Goal: Task Accomplishment & Management: Use online tool/utility

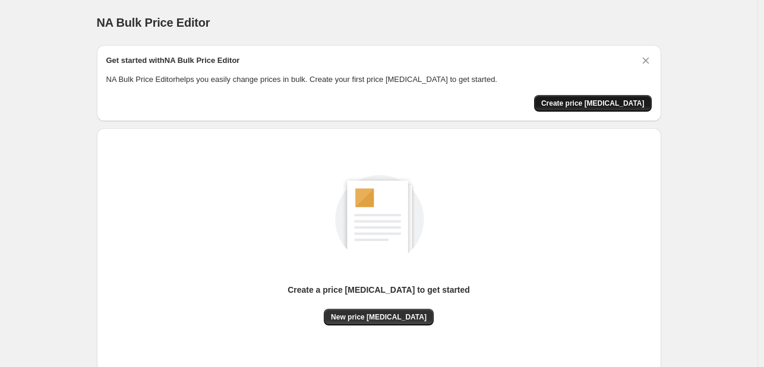
click at [587, 95] on button "Create price [MEDICAL_DATA]" at bounding box center [593, 103] width 118 height 17
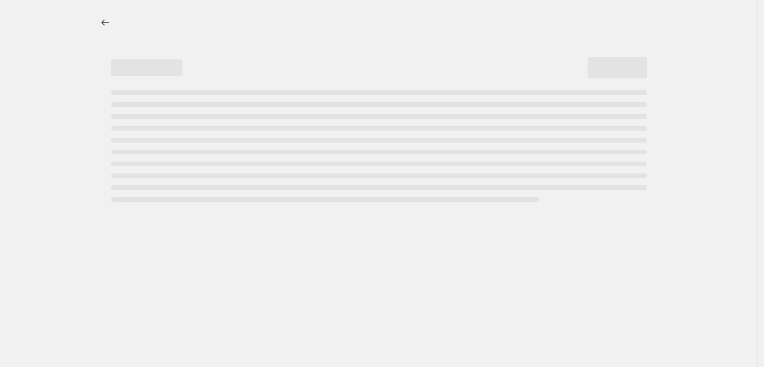
select select "percentage"
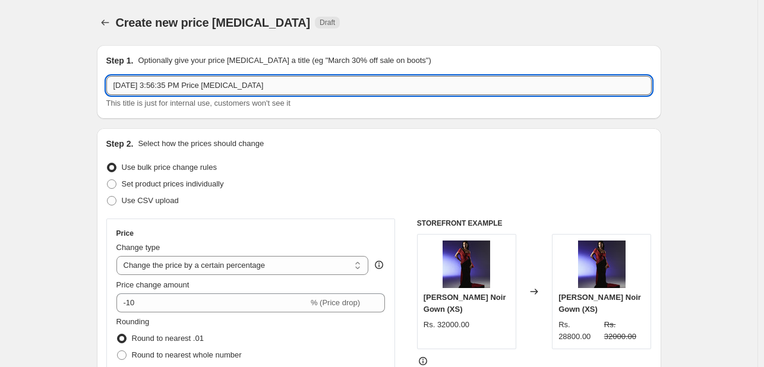
click at [209, 93] on input "Sep 22, 2025, 3:56:35 PM Price change job" at bounding box center [378, 85] width 545 height 19
type input "PRICE INCREASE"
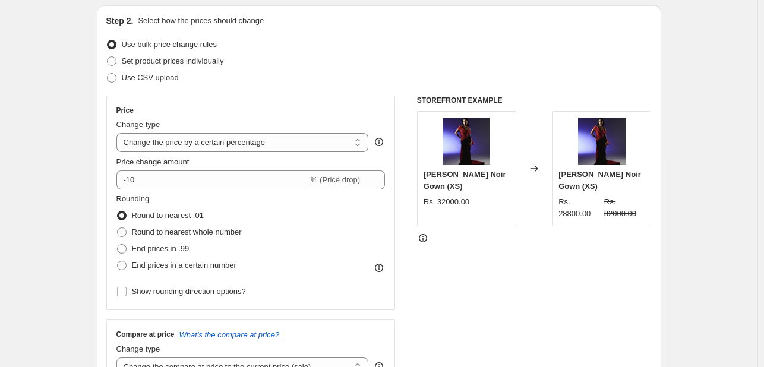
scroll to position [131, 0]
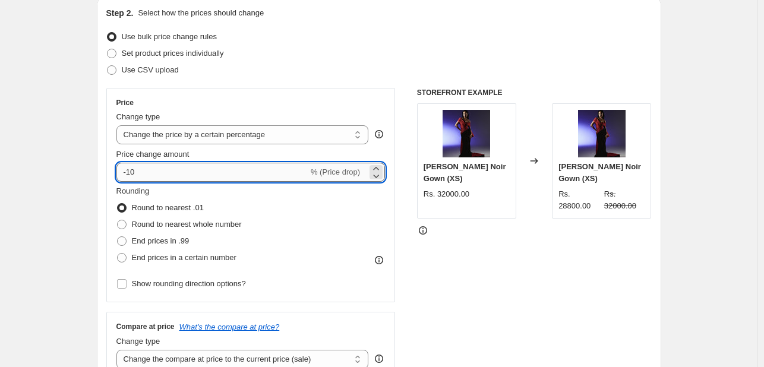
click at [170, 168] on input "-10" at bounding box center [212, 172] width 192 height 19
type input "-1"
paste input "5.36"
type input "5.36"
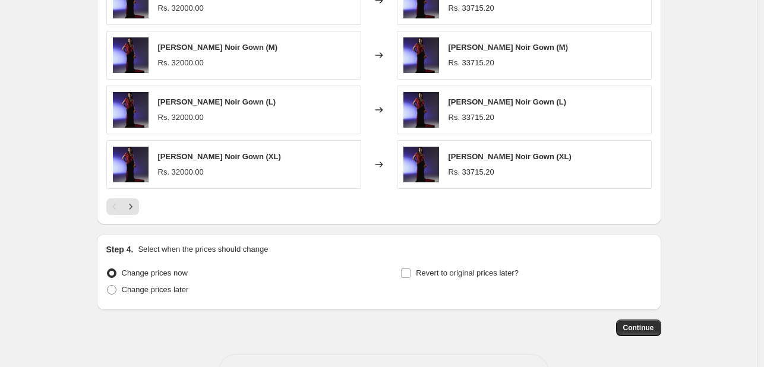
scroll to position [820, 0]
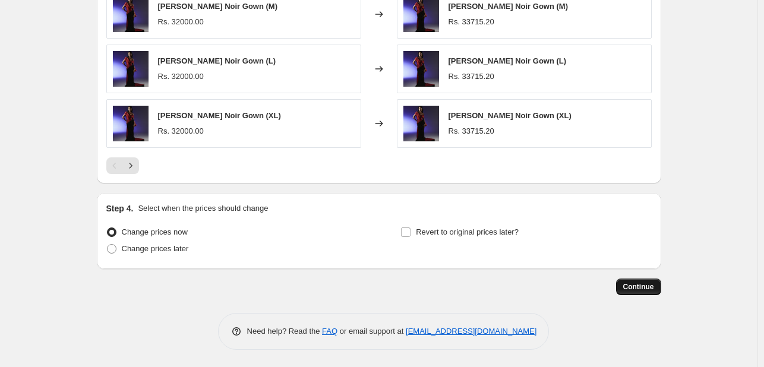
click at [639, 287] on span "Continue" at bounding box center [638, 287] width 31 height 10
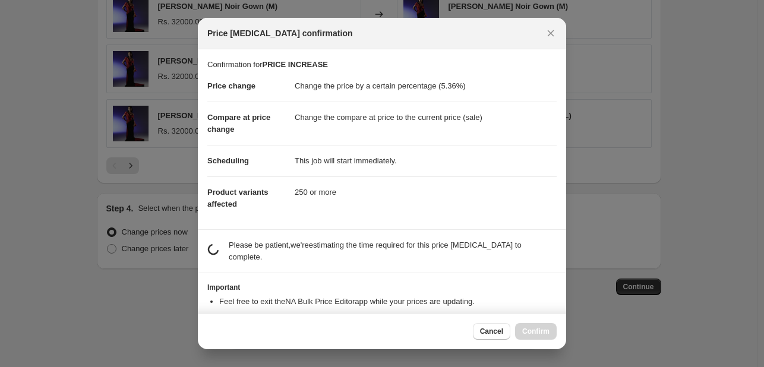
scroll to position [47, 0]
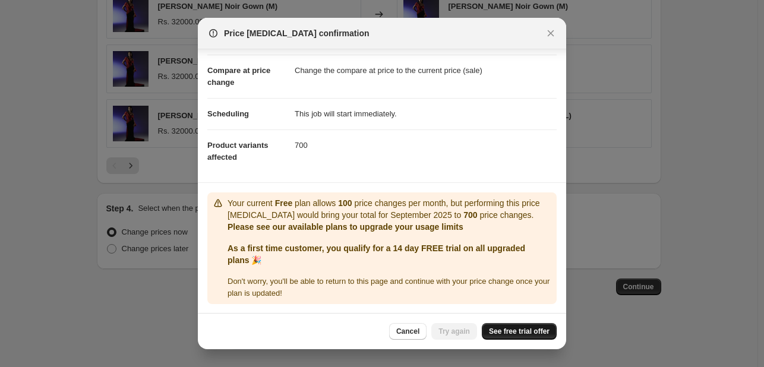
click at [525, 328] on span "See free trial offer" at bounding box center [519, 332] width 61 height 10
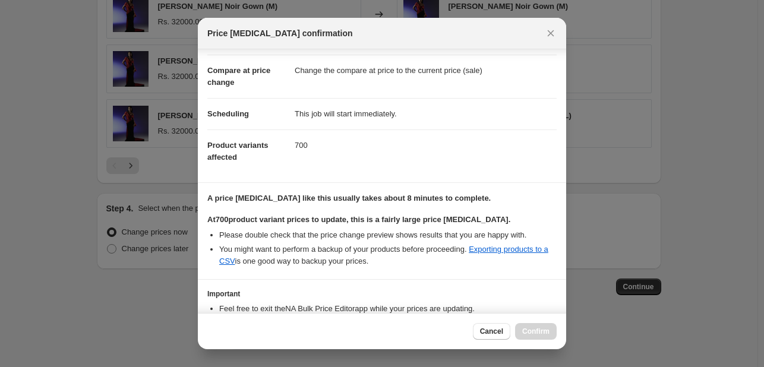
scroll to position [124, 0]
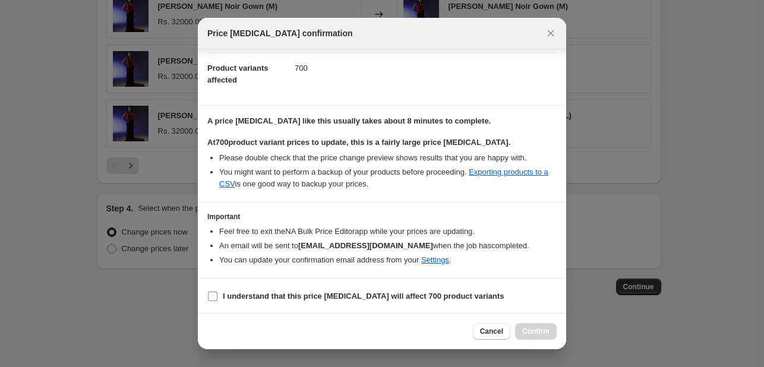
click at [214, 292] on input "I understand that this price change job will affect 700 product variants" at bounding box center [213, 297] width 10 height 10
checkbox input "true"
click at [526, 328] on span "Confirm" at bounding box center [535, 332] width 27 height 10
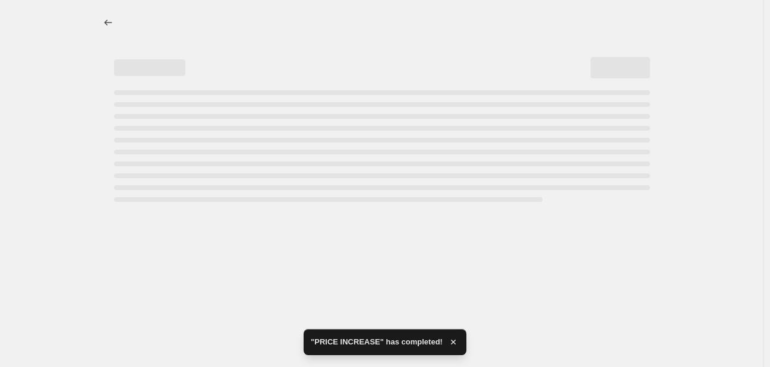
select select "percentage"
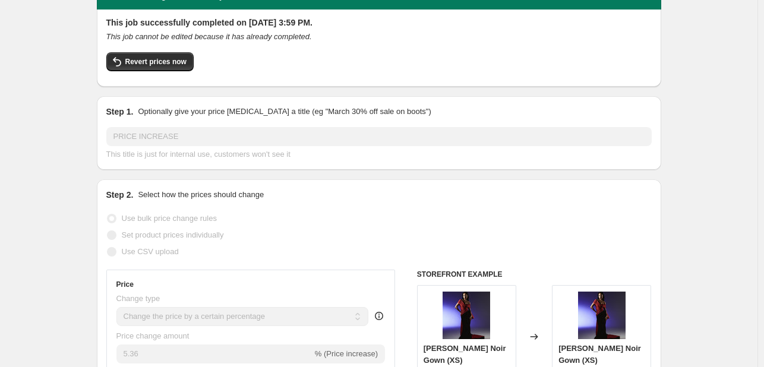
scroll to position [17, 0]
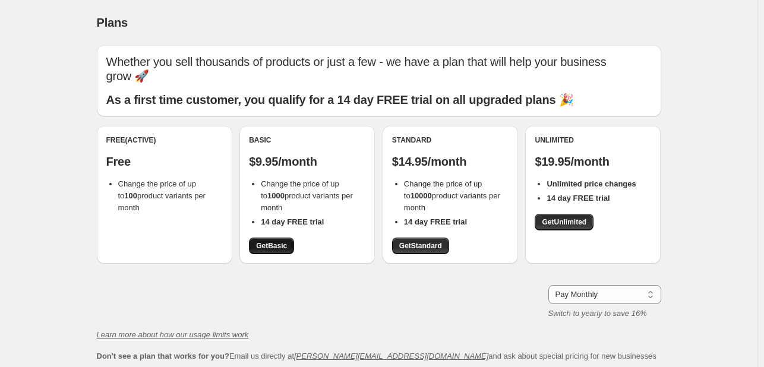
click at [271, 241] on span "Get Basic" at bounding box center [271, 246] width 31 height 10
